Goal: Task Accomplishment & Management: Use online tool/utility

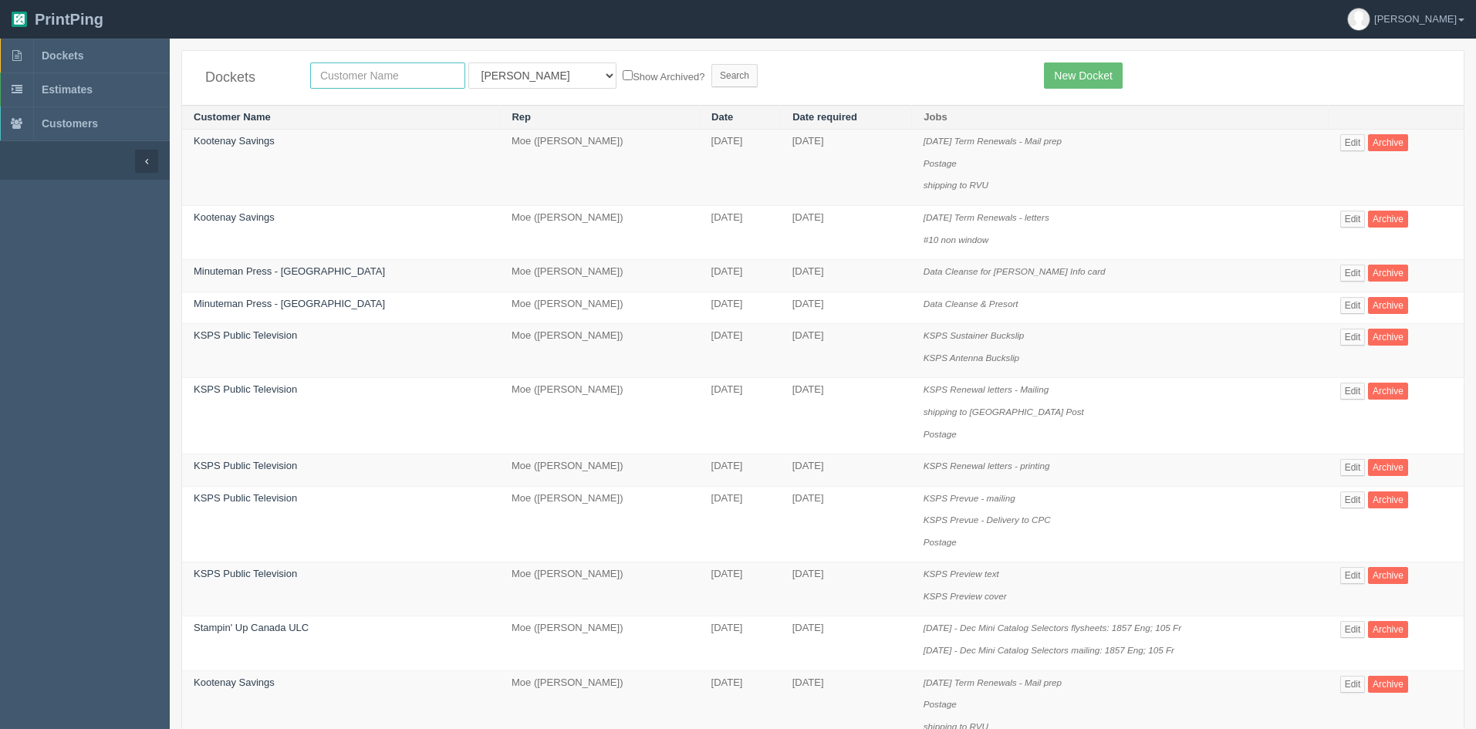
click at [356, 67] on input "text" at bounding box center [387, 75] width 155 height 26
type input "escape"
click at [491, 85] on select "All Users [PERSON_NAME] Test 1 [PERSON_NAME] [PERSON_NAME] [PERSON_NAME] France…" at bounding box center [542, 75] width 148 height 26
select select
click at [468, 62] on select "All Users [PERSON_NAME] Test 1 [PERSON_NAME] [PERSON_NAME] [PERSON_NAME] France…" at bounding box center [542, 75] width 148 height 26
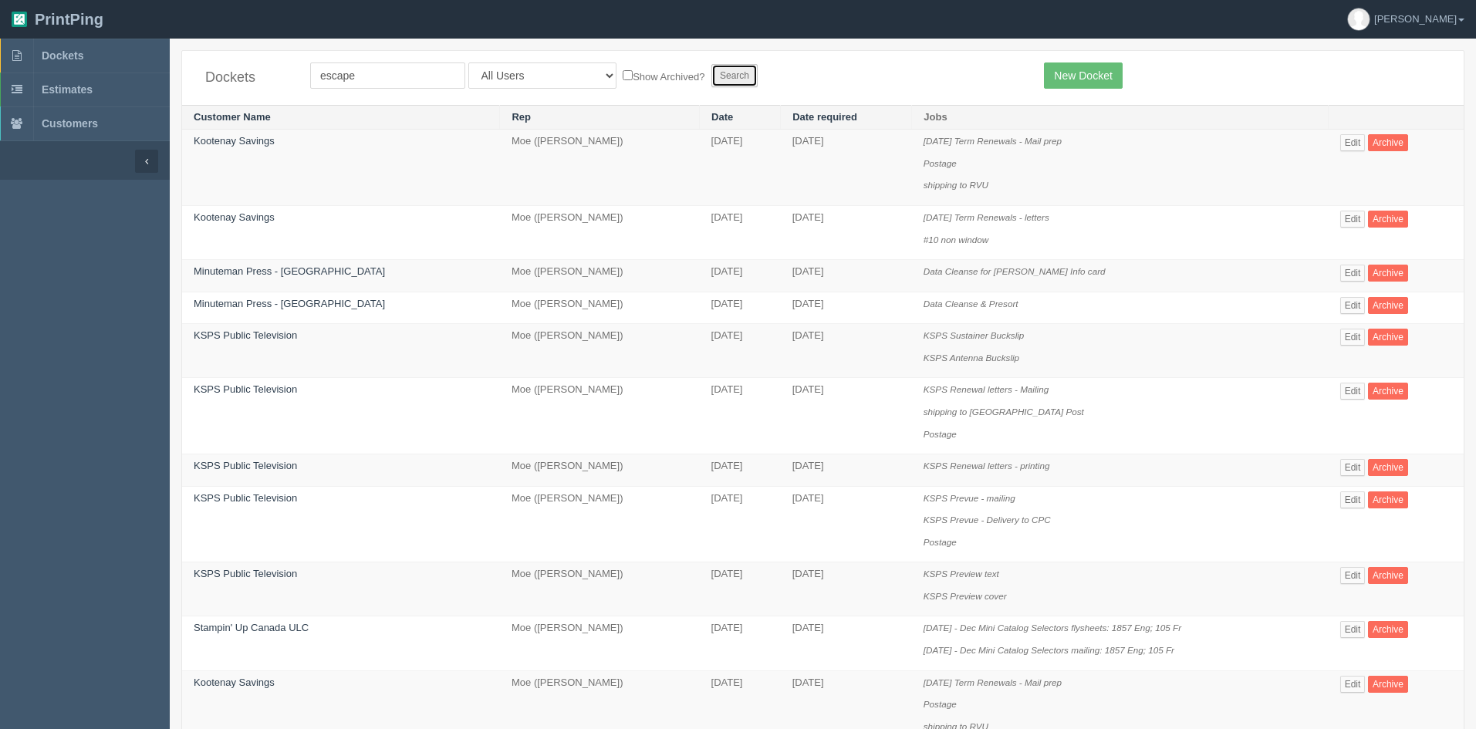
click at [711, 76] on input "Search" at bounding box center [734, 75] width 46 height 23
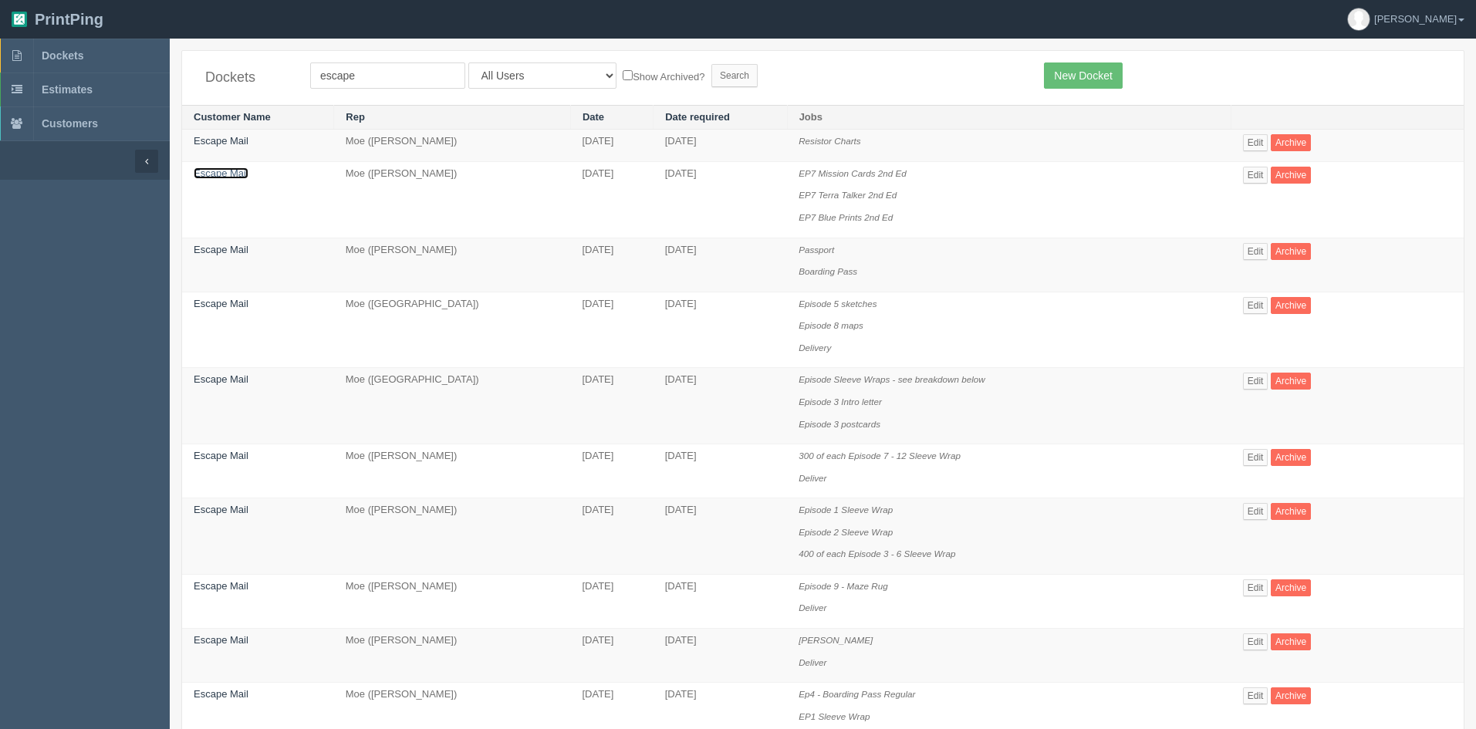
click at [227, 177] on link "Escape Mail" at bounding box center [221, 173] width 55 height 12
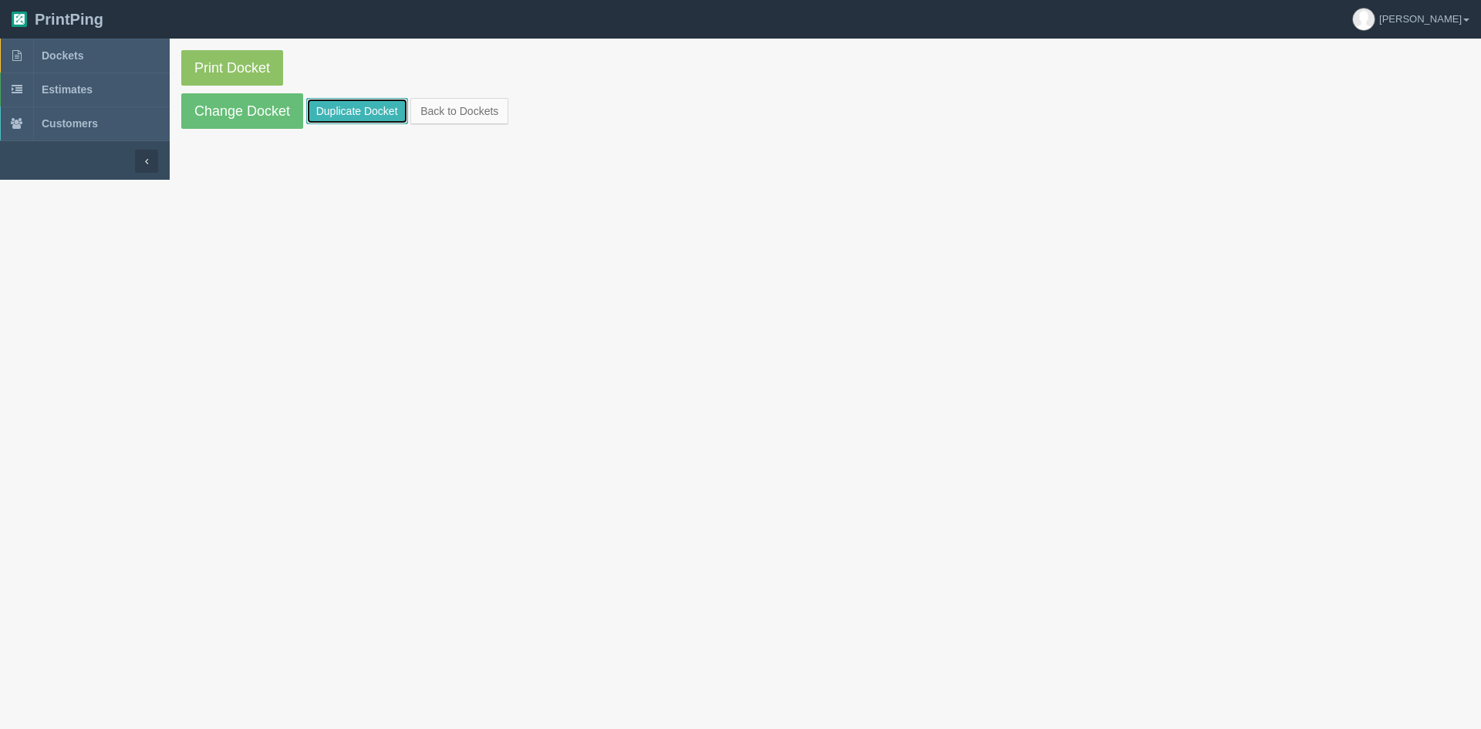
click at [373, 113] on link "Duplicate Docket" at bounding box center [357, 111] width 102 height 26
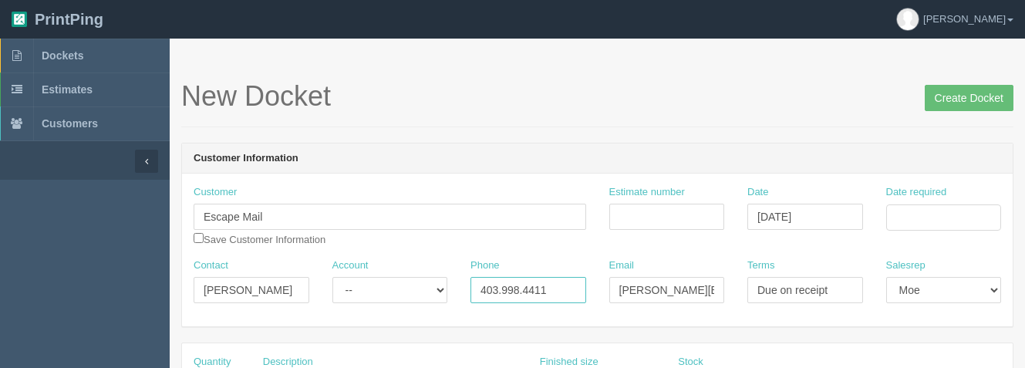
drag, startPoint x: 559, startPoint y: 289, endPoint x: 447, endPoint y: 285, distance: 112.0
click at [447, 285] on div "Contact [PERSON_NAME] Account -- Existing Client Allrush Client Rep Client Phon…" at bounding box center [597, 286] width 831 height 56
